Goal: Task Accomplishment & Management: Use online tool/utility

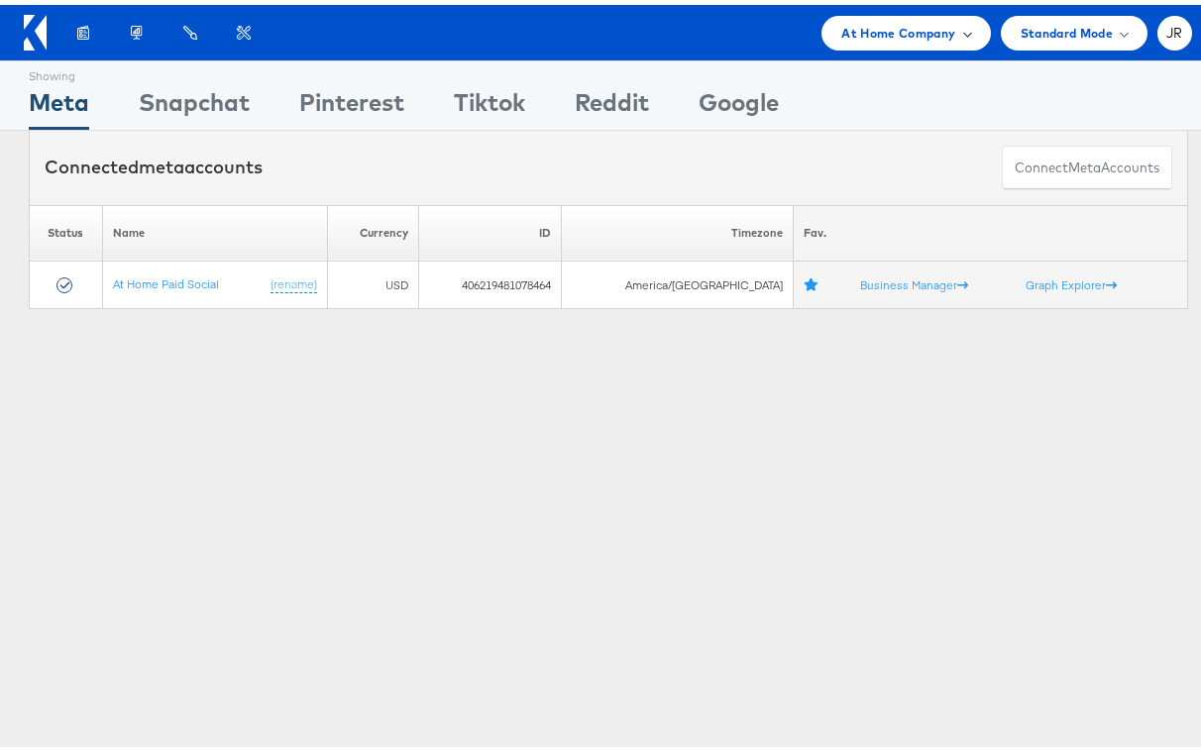
click at [900, 28] on span "At Home Company" at bounding box center [898, 28] width 114 height 21
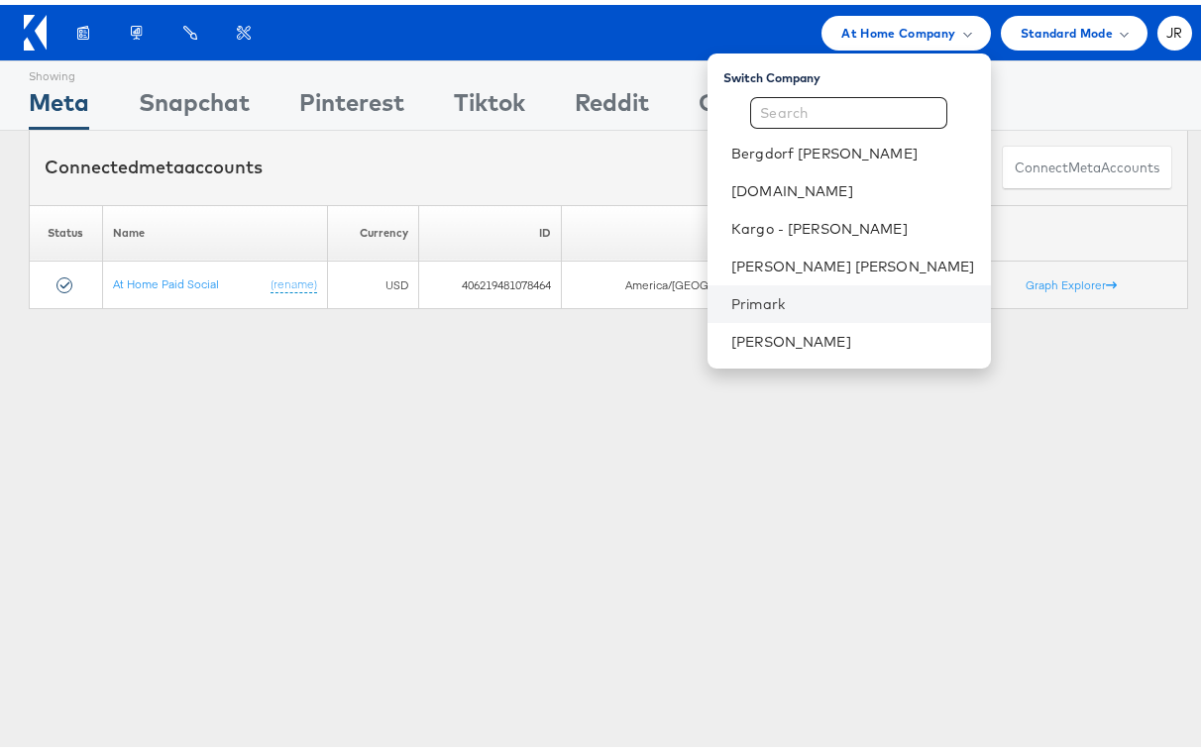
click at [862, 310] on li "Primark" at bounding box center [849, 299] width 283 height 38
click at [849, 298] on link "Primark" at bounding box center [853, 299] width 244 height 20
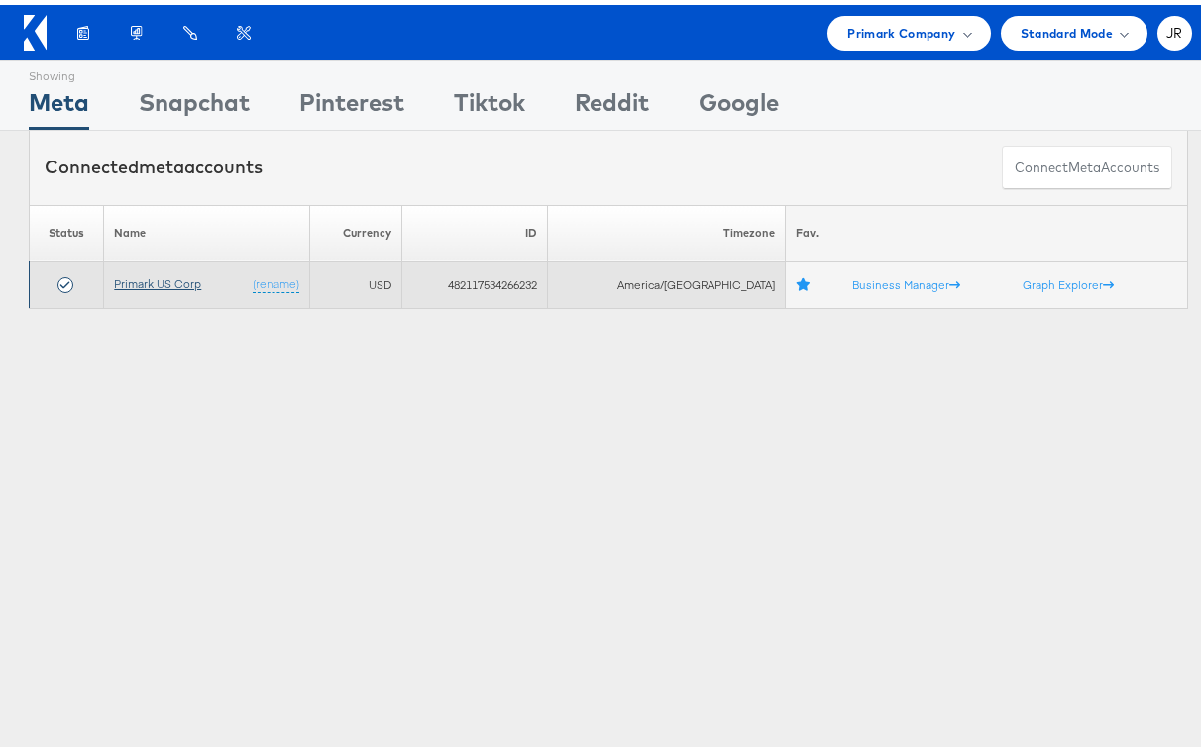
click at [168, 284] on link "Primark US Corp" at bounding box center [157, 279] width 87 height 15
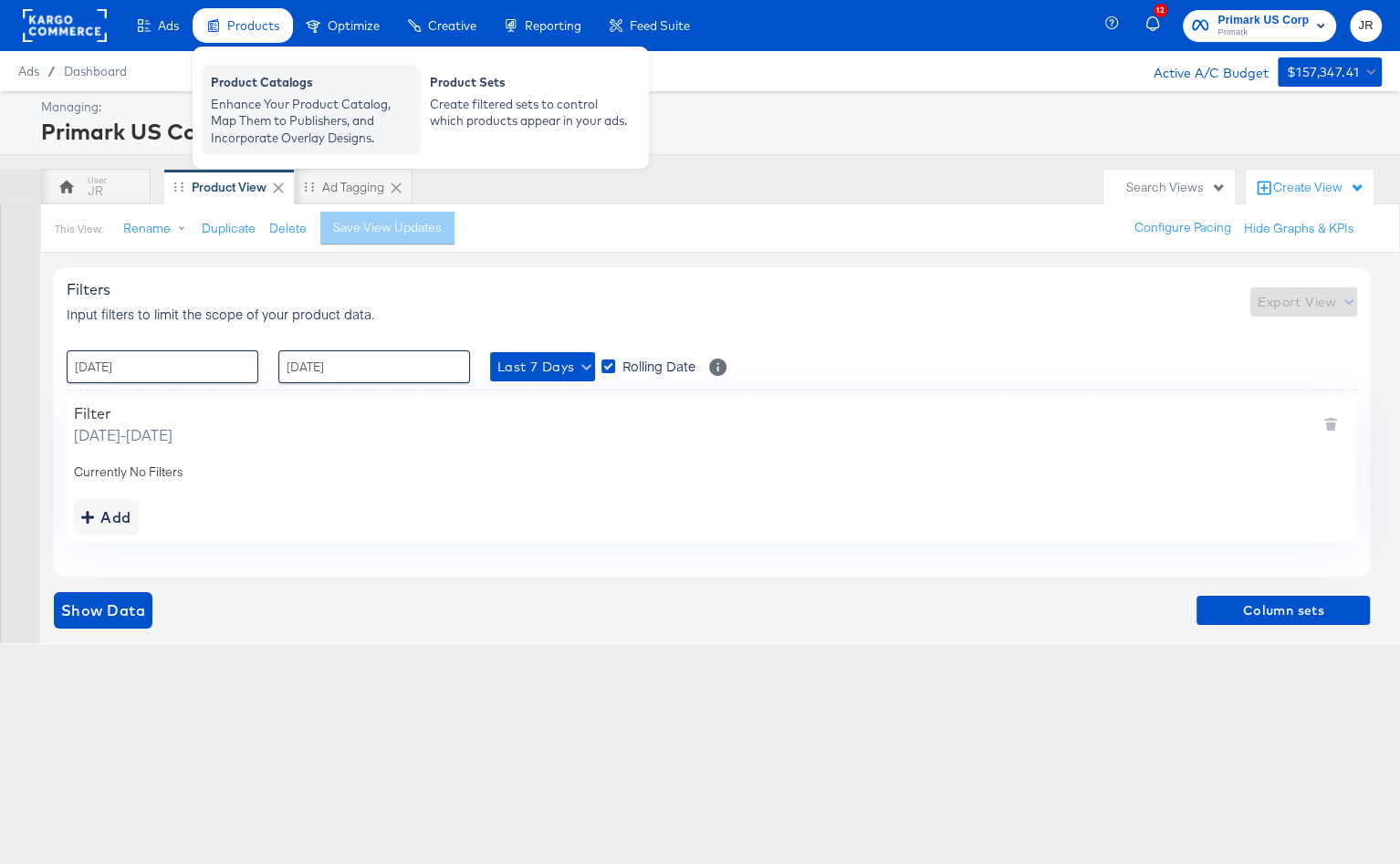
click at [271, 79] on div "Product Catalogs" at bounding box center [311, 85] width 201 height 22
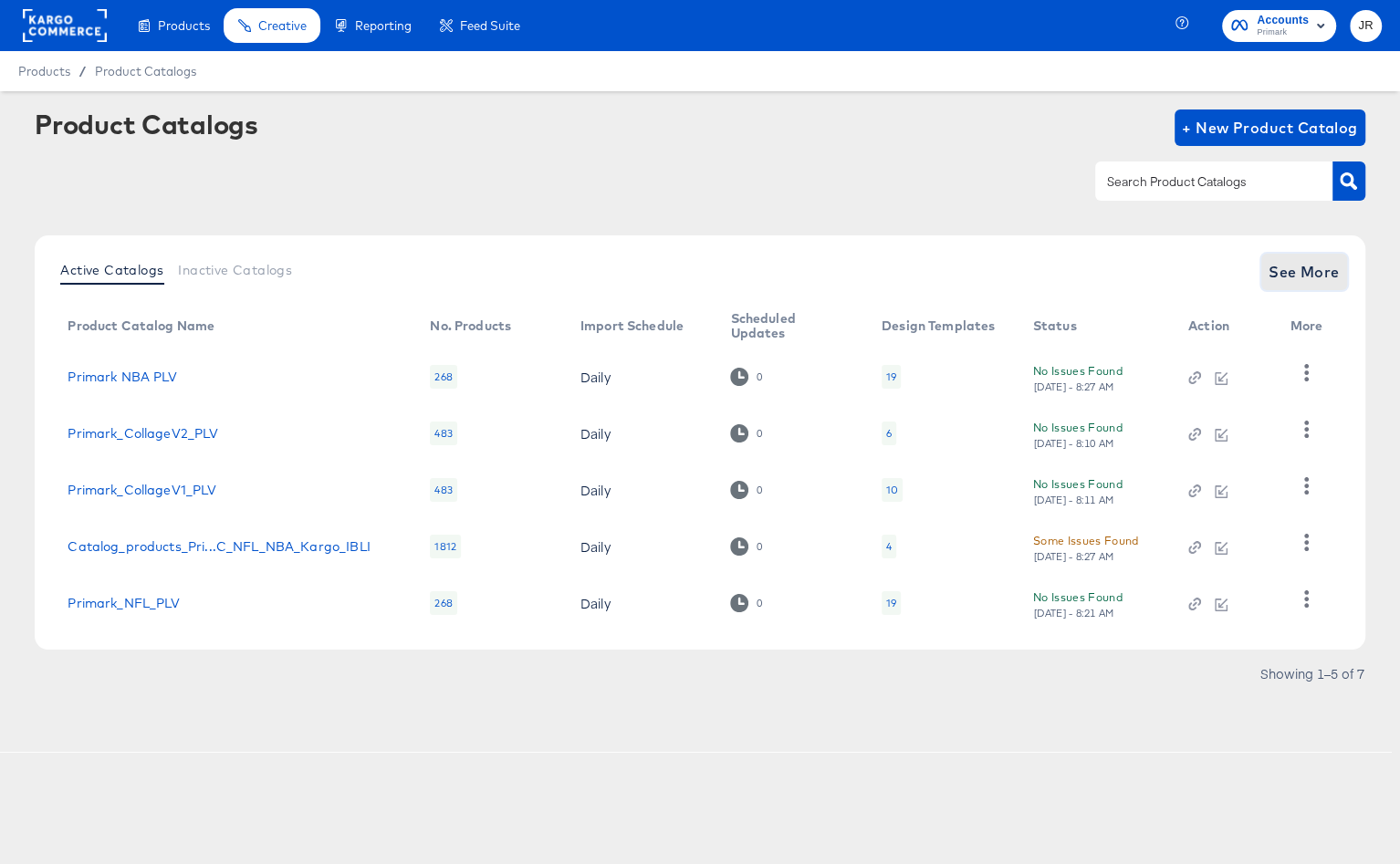
click at [1291, 275] on span "See More" at bounding box center [1303, 272] width 71 height 26
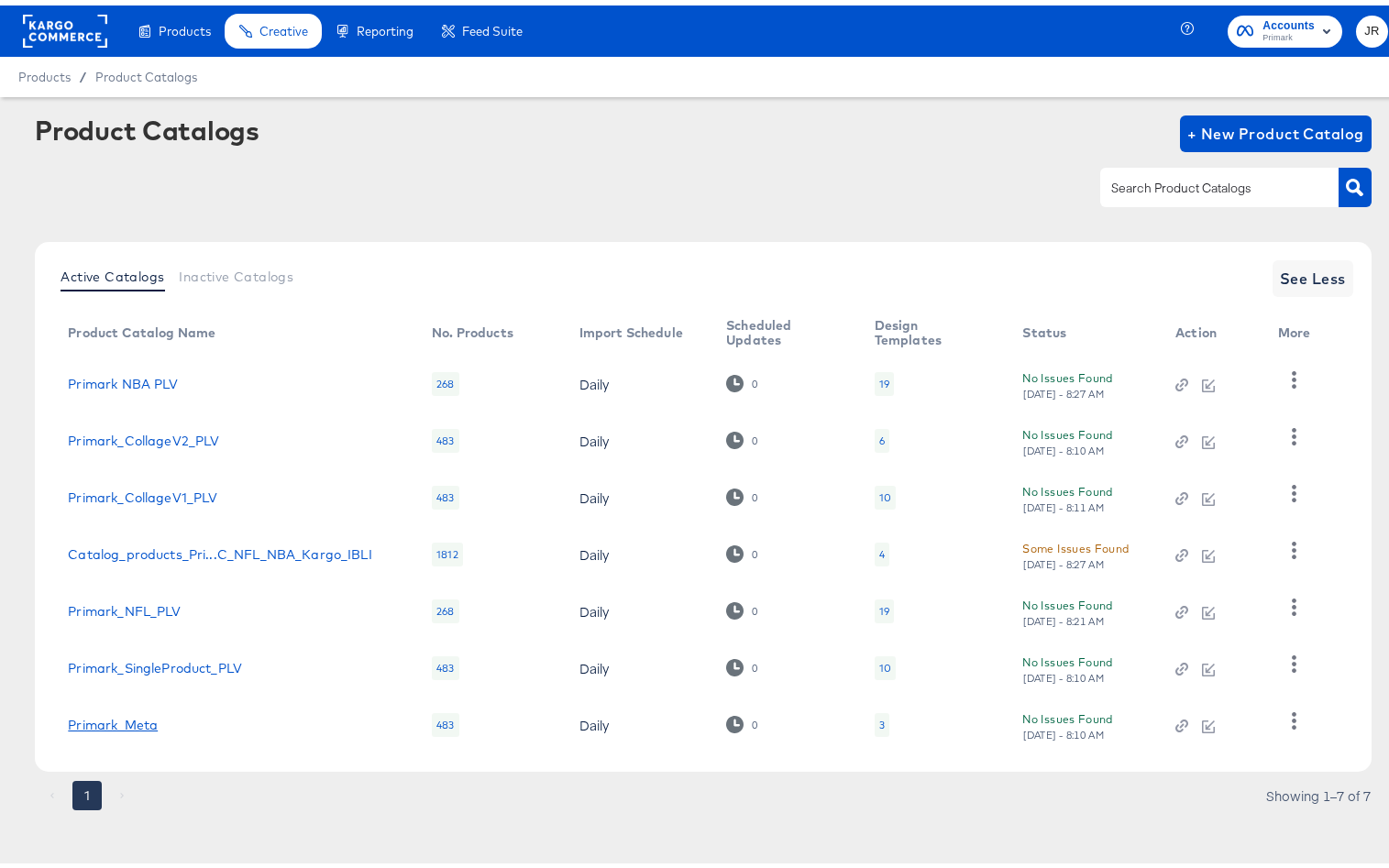
click at [143, 722] on link "Primark_Meta" at bounding box center [112, 720] width 90 height 15
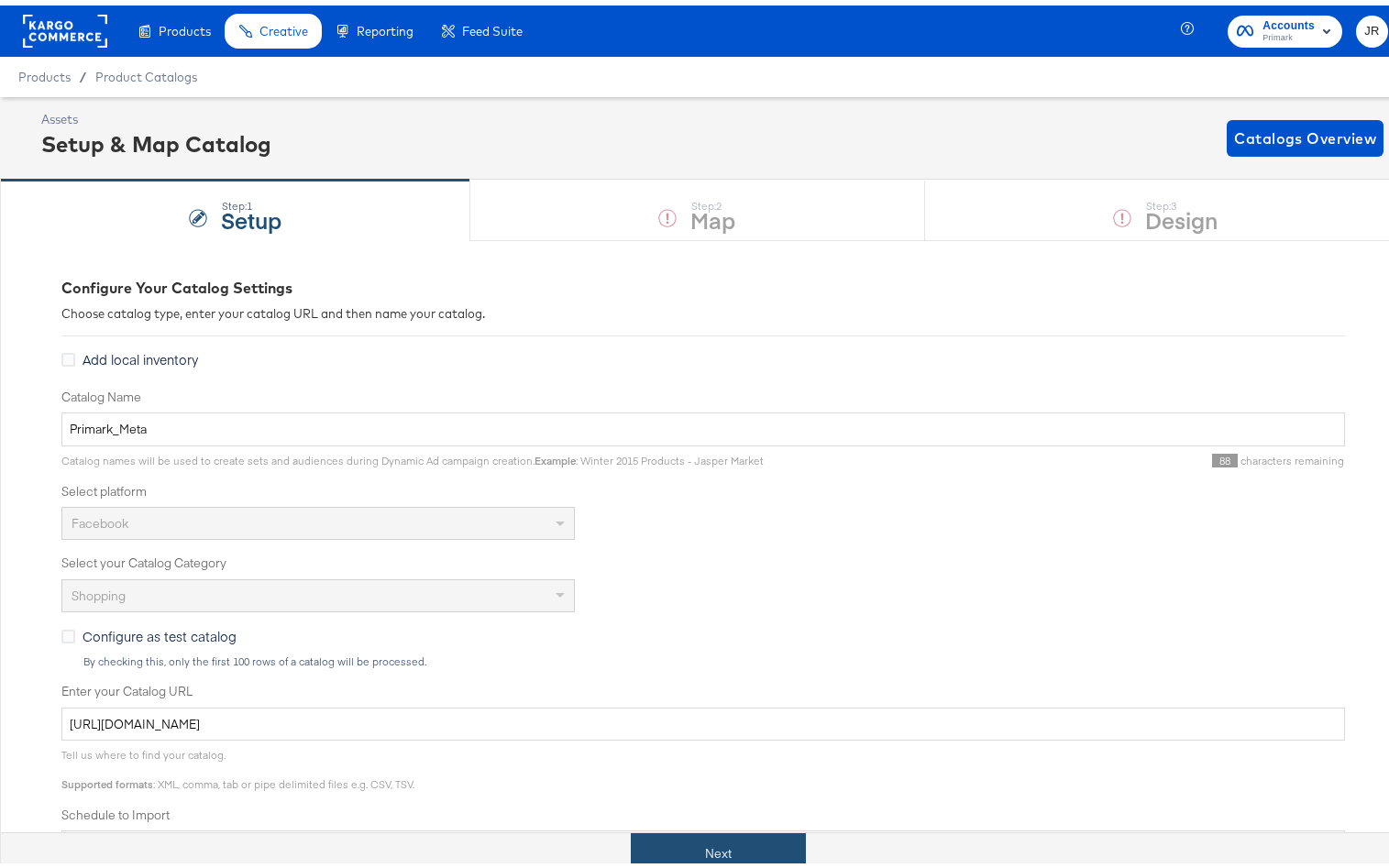
click at [720, 843] on button "Next" at bounding box center [718, 849] width 175 height 42
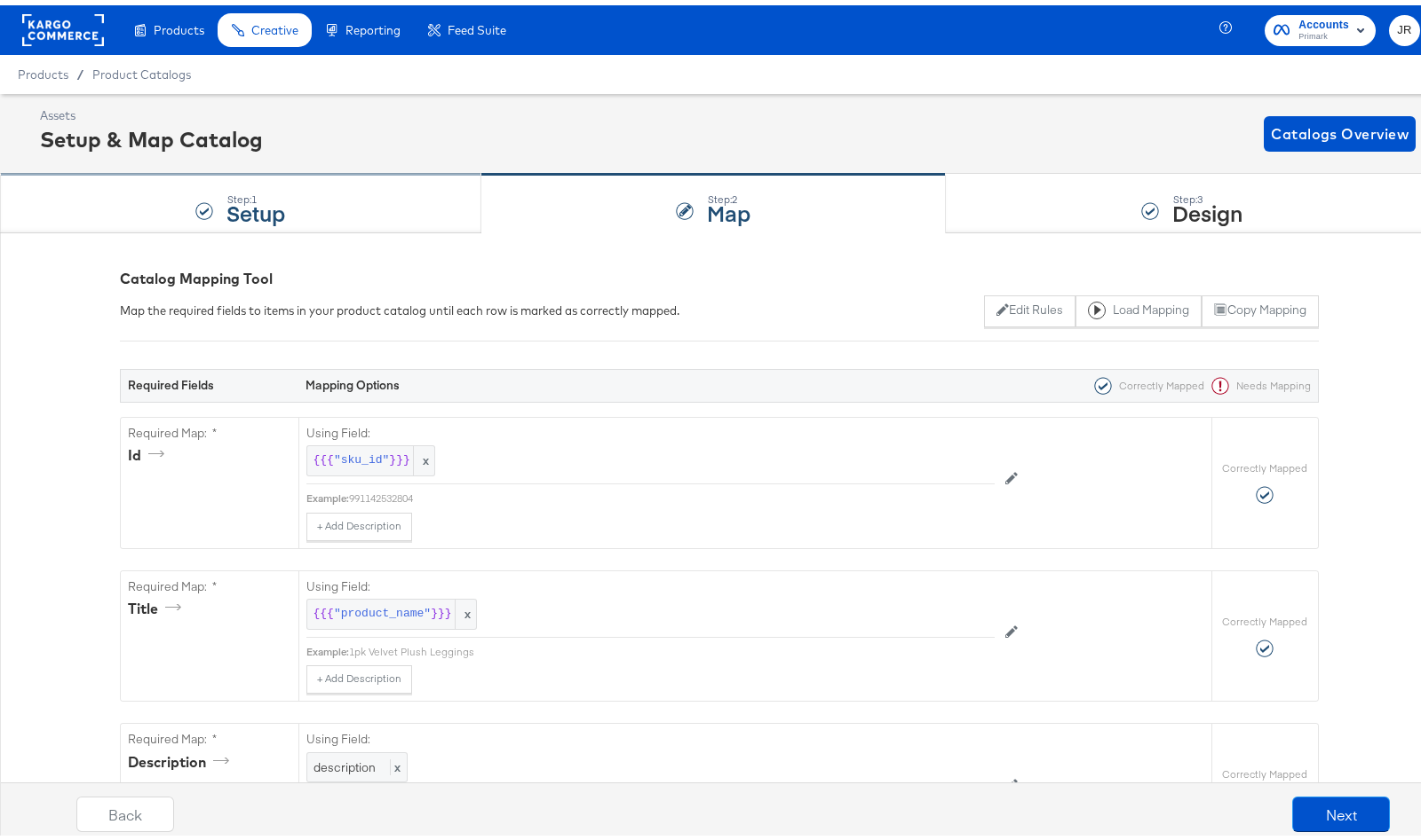
click at [330, 193] on div "Step: 1 Setup" at bounding box center [240, 198] width 481 height 58
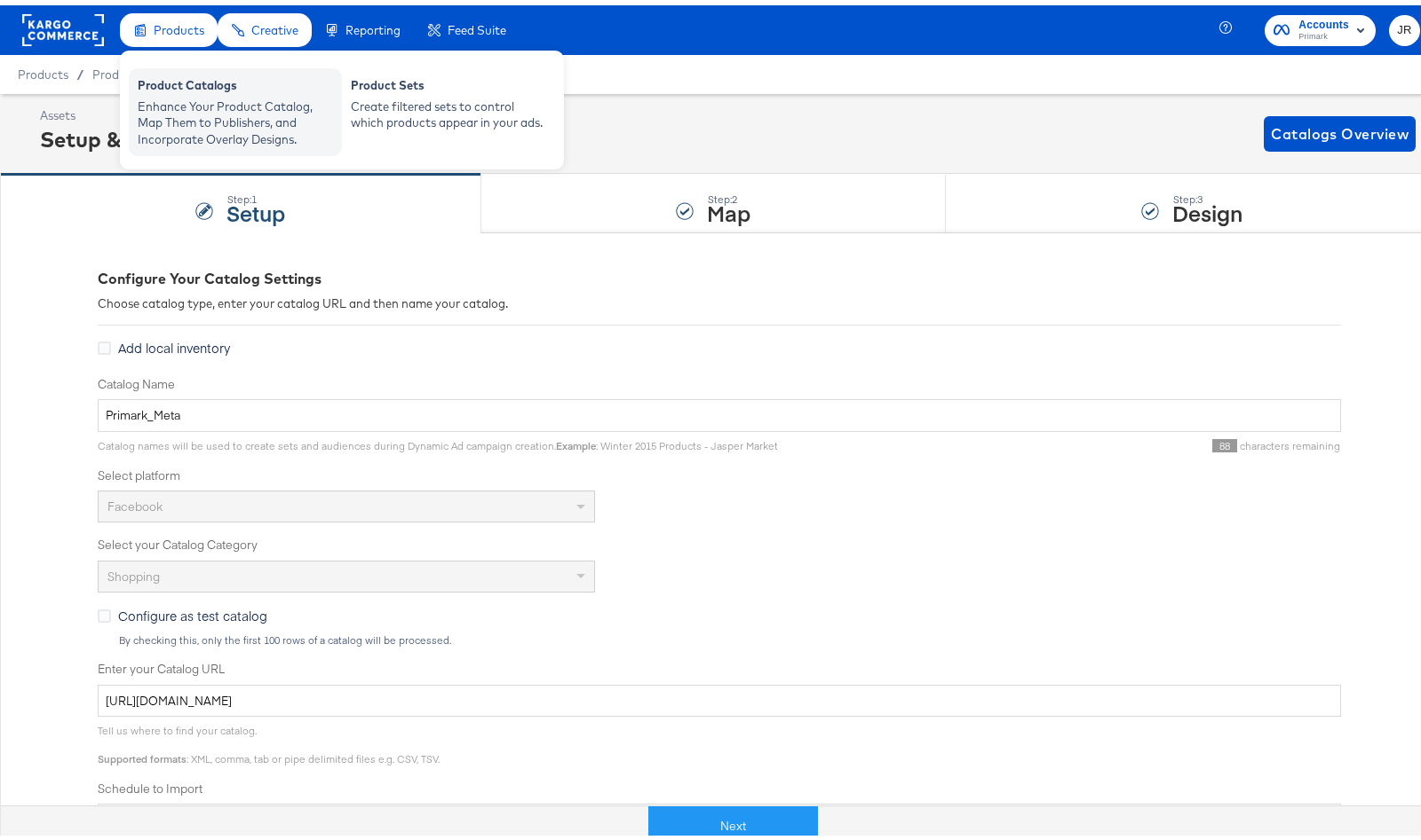
click at [202, 93] on div "Enhance Your Product Catalog, Map Them to Publishers, and Incorporate Overlay D…" at bounding box center [236, 117] width 195 height 49
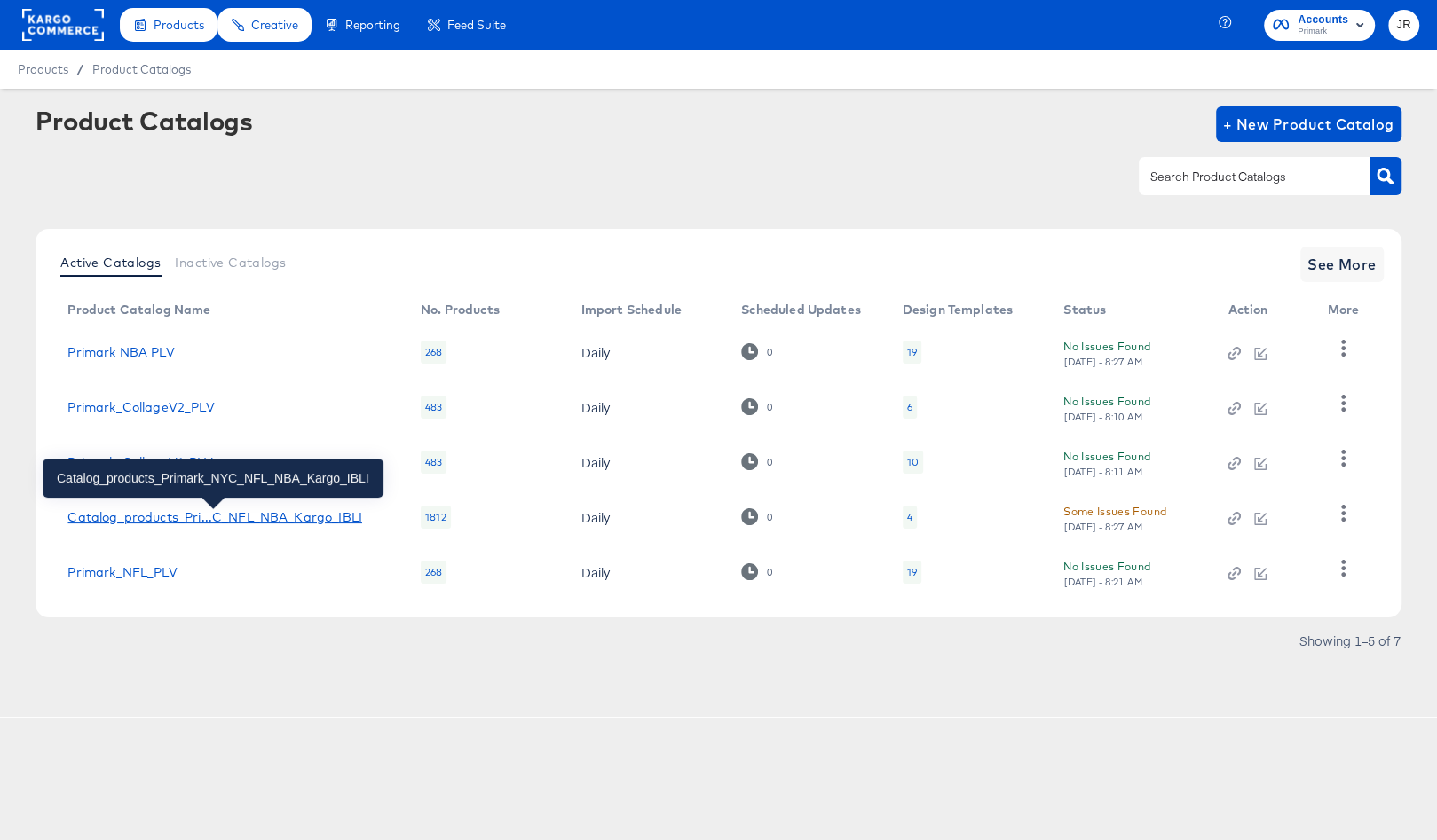
click at [199, 518] on div "Catalog_products_Pri...C_NFL_NBA_Kargo_IBLI" at bounding box center [214, 518] width 294 height 14
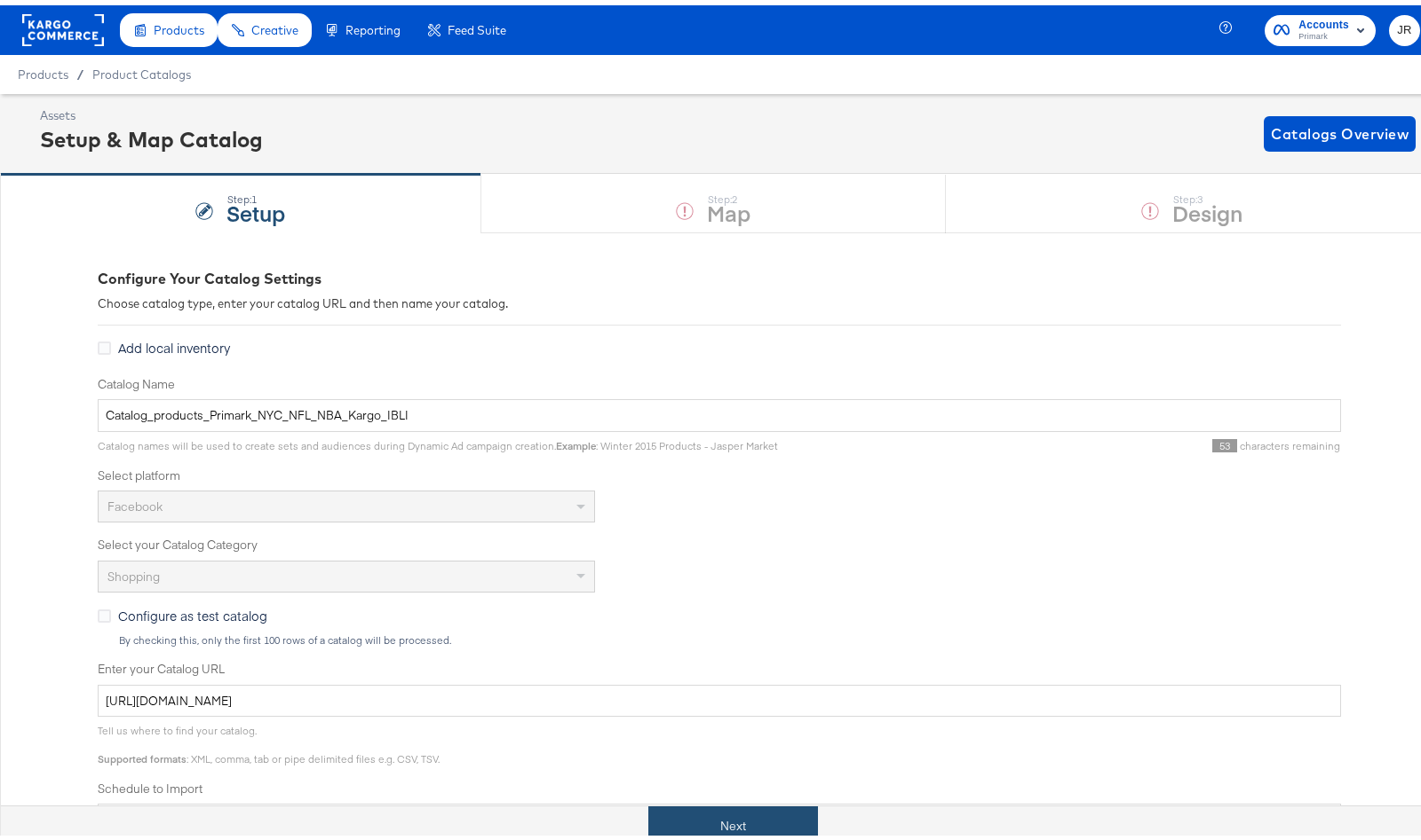
click at [708, 814] on button "Next" at bounding box center [732, 821] width 169 height 40
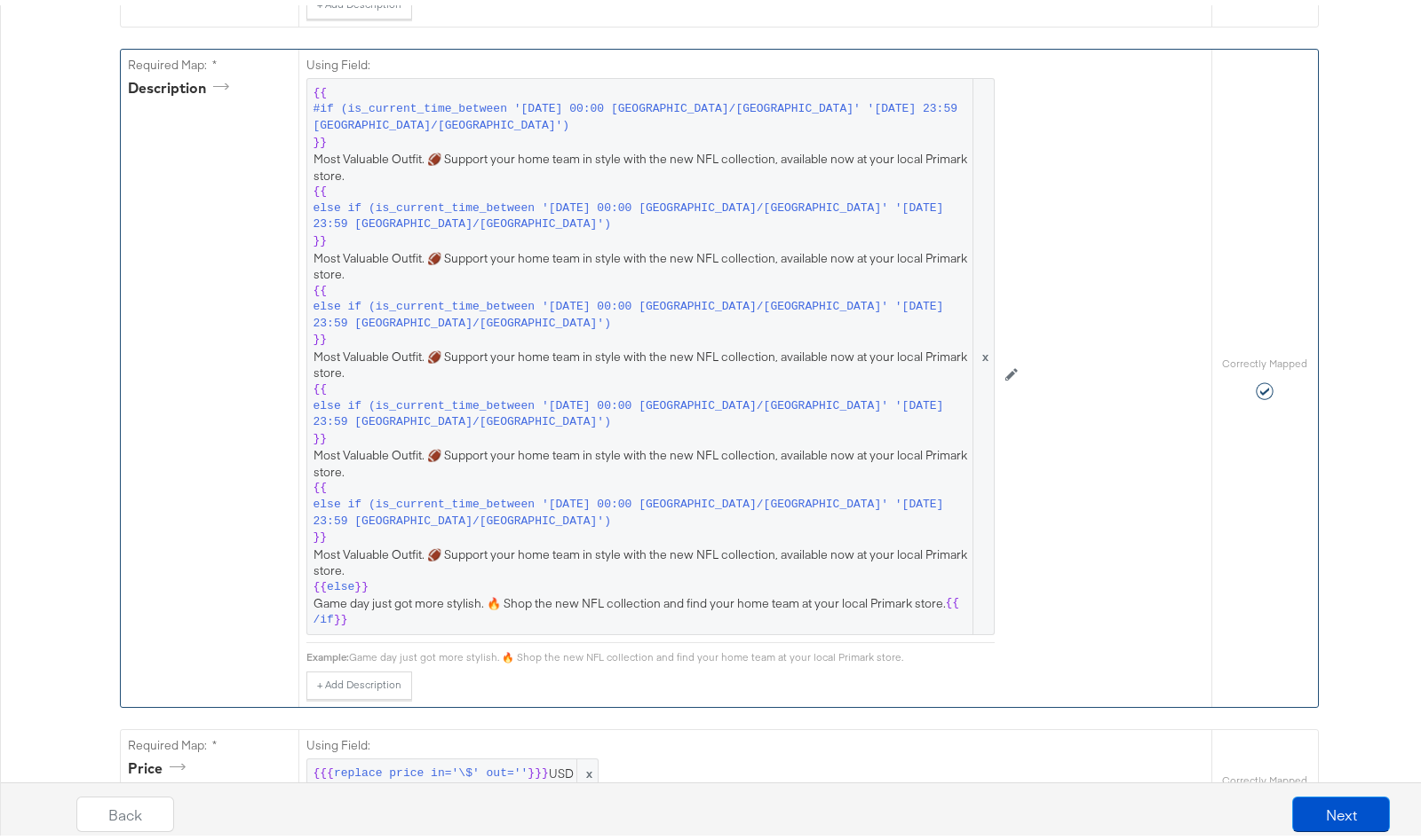
scroll to position [673, 0]
